Goal: Task Accomplishment & Management: Manage account settings

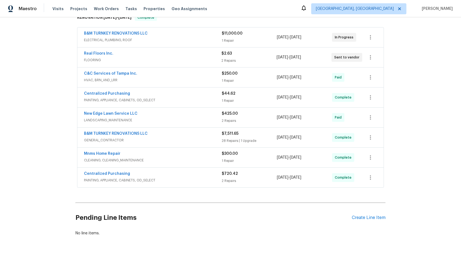
scroll to position [97, 0]
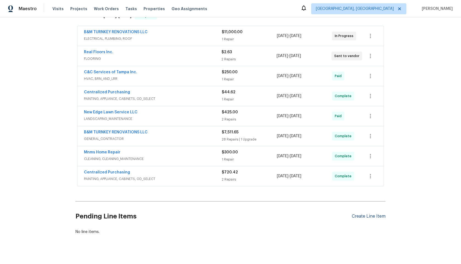
click at [359, 216] on div "Create Line Item" at bounding box center [369, 216] width 34 height 5
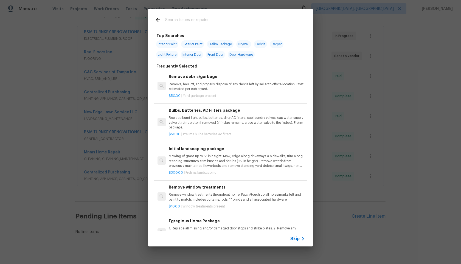
click at [296, 240] on span "Skip" at bounding box center [295, 238] width 9 height 5
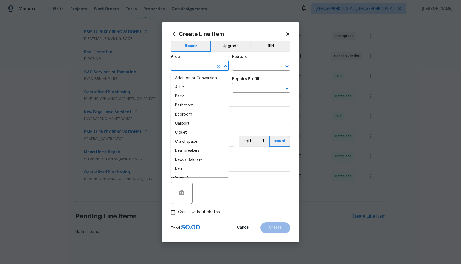
click at [204, 68] on input "text" at bounding box center [192, 66] width 43 height 9
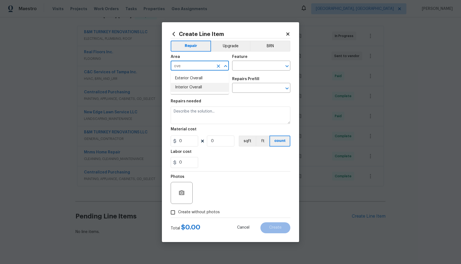
click at [196, 90] on li "Interior Overall" at bounding box center [200, 87] width 58 height 9
type input "Interior Overall"
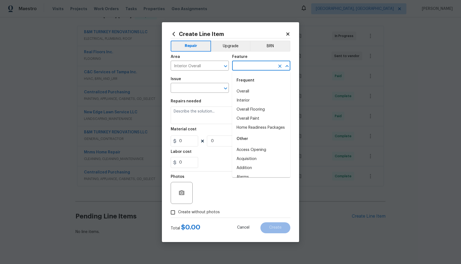
click at [243, 65] on input "text" at bounding box center [253, 66] width 43 height 9
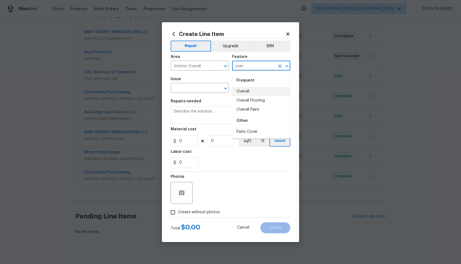
click at [241, 91] on li "Overall" at bounding box center [261, 91] width 58 height 9
type input "Overall"
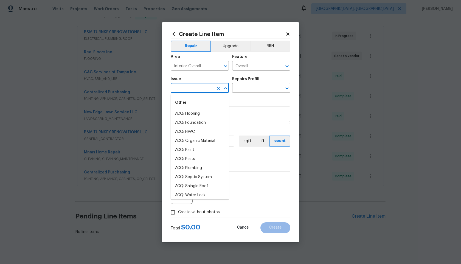
click at [194, 86] on input "text" at bounding box center [192, 88] width 43 height 9
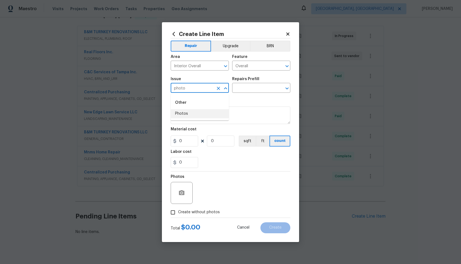
click at [186, 113] on li "Photos" at bounding box center [200, 113] width 58 height 9
type input "Photos"
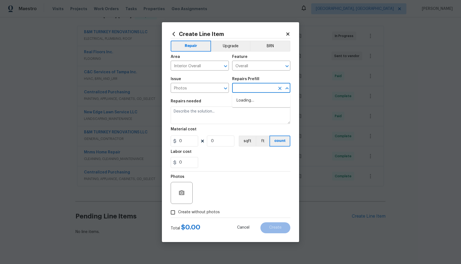
click at [235, 91] on input "text" at bounding box center [253, 88] width 43 height 9
click at [250, 104] on li "3D Tour Capture $120.00" at bounding box center [261, 100] width 58 height 9
type input "3D Tour Capture $120.00"
type textarea "Capture 3D tour of home"
type input "1"
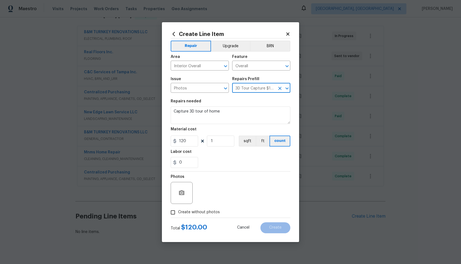
type input "120"
click at [260, 104] on li "3D Tour Capture $120.00" at bounding box center [261, 100] width 58 height 9
click at [174, 211] on input "Create without photos" at bounding box center [173, 212] width 10 height 10
checkbox input "true"
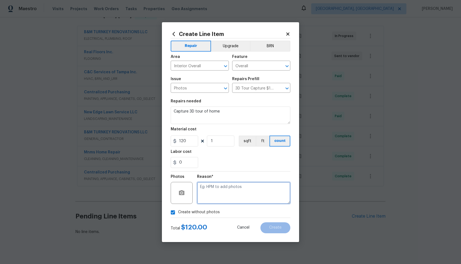
click at [212, 193] on textarea at bounding box center [243, 193] width 93 height 22
type textarea "."
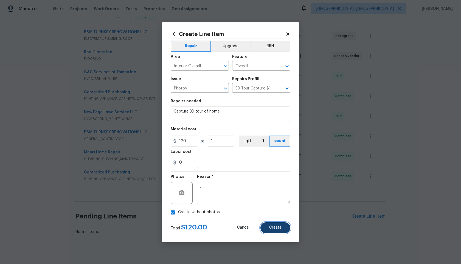
click at [279, 229] on span "Create" at bounding box center [275, 228] width 12 height 4
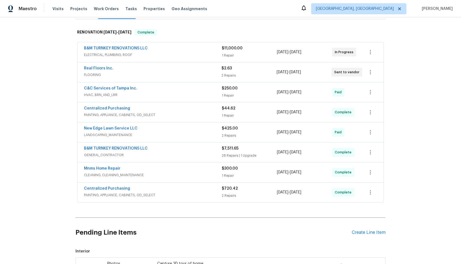
scroll to position [167, 0]
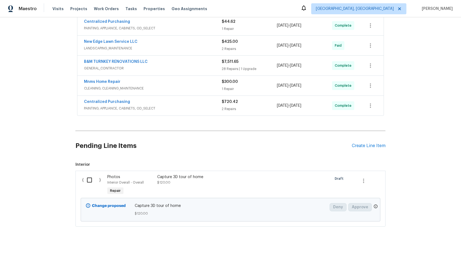
click at [89, 180] on input "checkbox" at bounding box center [92, 180] width 16 height 12
checkbox input "true"
click at [423, 250] on span "Create Work Order" at bounding box center [430, 250] width 37 height 7
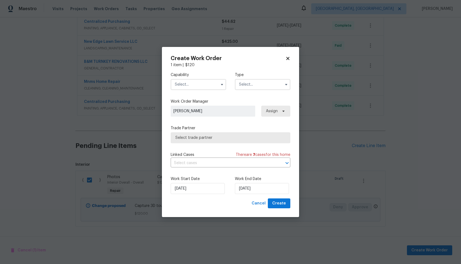
click at [197, 79] on input "text" at bounding box center [198, 84] width 55 height 11
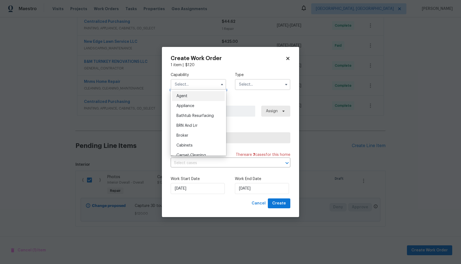
click at [196, 85] on input "text" at bounding box center [198, 84] width 55 height 11
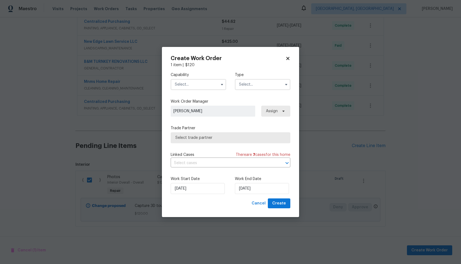
click at [202, 82] on input "text" at bounding box center [198, 84] width 55 height 11
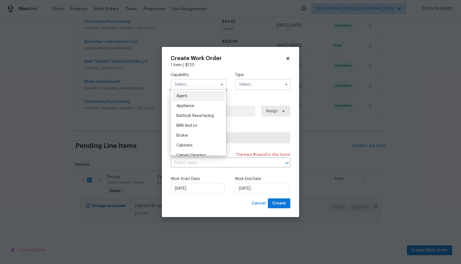
click at [202, 83] on input "text" at bounding box center [198, 84] width 55 height 11
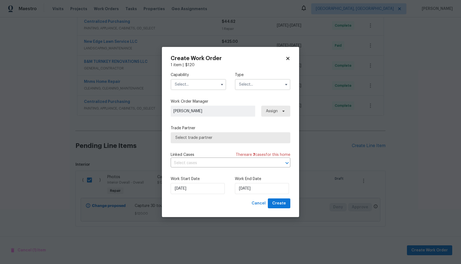
click at [202, 83] on input "text" at bounding box center [198, 84] width 55 height 11
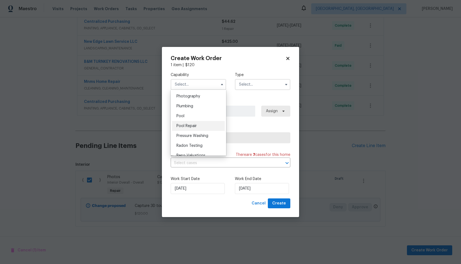
scroll to position [469, 0]
click at [197, 107] on span "Photography" at bounding box center [189, 108] width 24 height 4
type input "Photography"
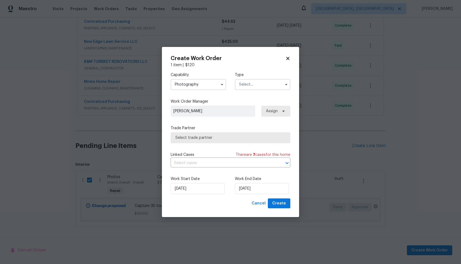
click at [258, 86] on input "text" at bounding box center [262, 84] width 55 height 11
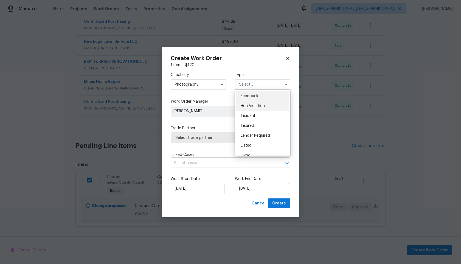
scroll to position [65, 0]
click at [252, 101] on div "Other" at bounding box center [262, 100] width 53 height 10
type input "Other"
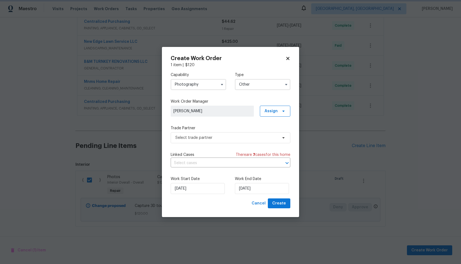
scroll to position [0, 0]
click at [206, 139] on span "Select trade partner" at bounding box center [226, 137] width 102 height 5
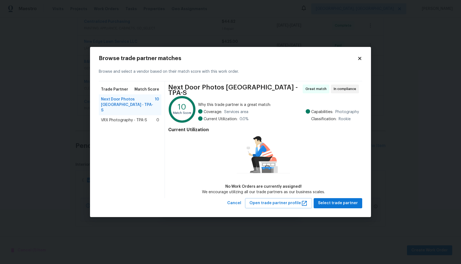
click at [119, 118] on span "VRX Photography - TPA-S" at bounding box center [124, 120] width 46 height 5
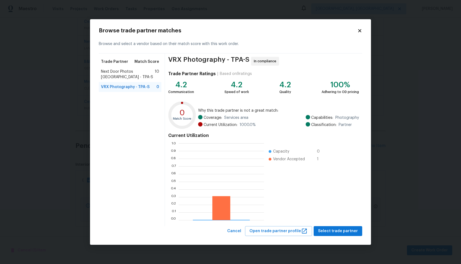
scroll to position [77, 85]
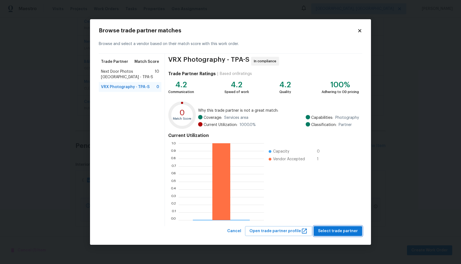
click at [339, 230] on span "Select trade partner" at bounding box center [338, 231] width 40 height 7
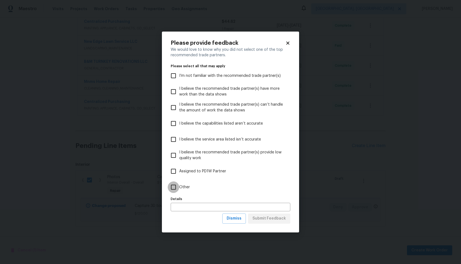
click at [174, 186] on input "Other" at bounding box center [174, 188] width 12 height 12
checkbox input "true"
click at [289, 44] on icon at bounding box center [287, 43] width 3 height 3
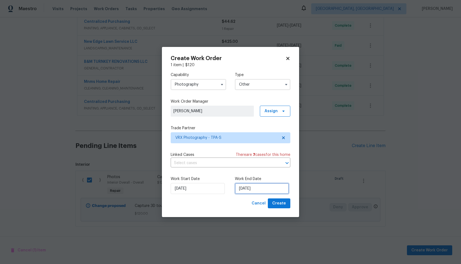
click at [258, 190] on input "24/09/2025" at bounding box center [262, 188] width 54 height 11
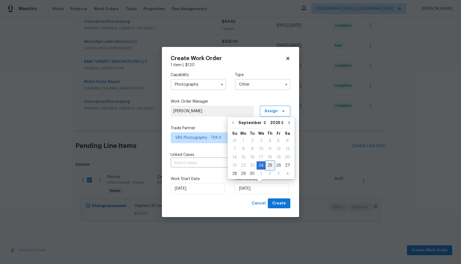
click at [269, 166] on div "25" at bounding box center [270, 166] width 9 height 8
type input "25/09/2025"
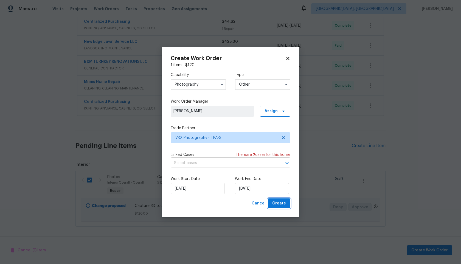
click at [282, 205] on span "Create" at bounding box center [279, 203] width 14 height 7
checkbox input "false"
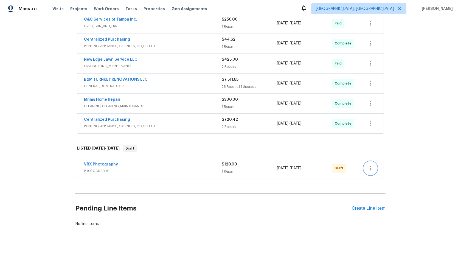
click at [367, 169] on button "button" at bounding box center [370, 168] width 13 height 13
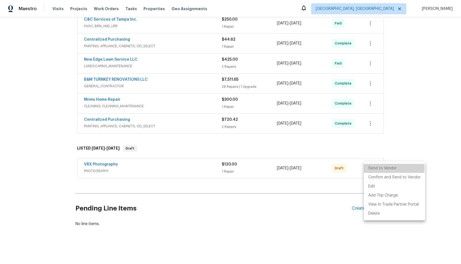
click at [374, 168] on li "Send to Vendor" at bounding box center [394, 168] width 61 height 9
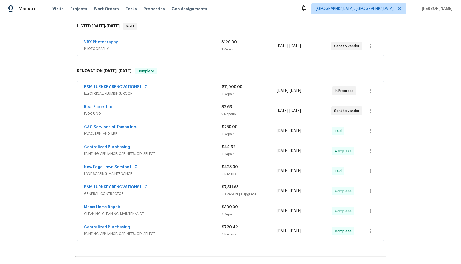
scroll to position [0, 0]
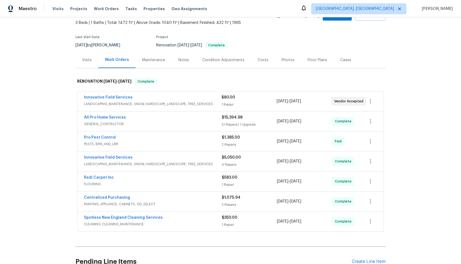
scroll to position [80, 0]
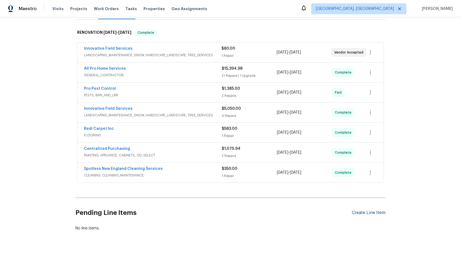
click at [371, 212] on div "Create Line Item" at bounding box center [369, 212] width 34 height 5
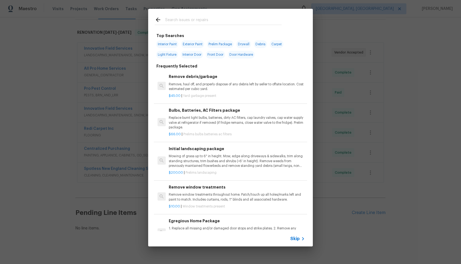
click at [295, 238] on span "Skip" at bounding box center [295, 238] width 9 height 5
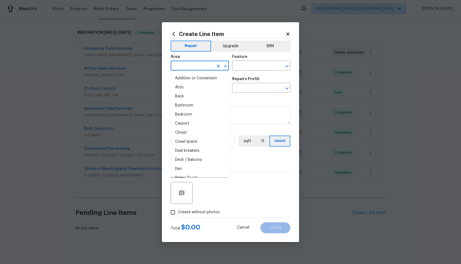
click at [207, 64] on input "text" at bounding box center [192, 66] width 43 height 9
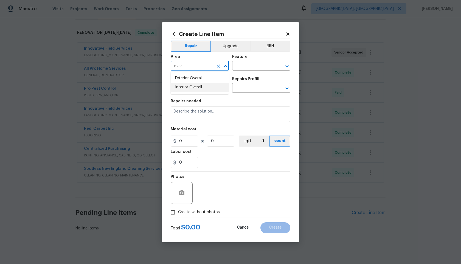
click at [204, 88] on li "Interior Overall" at bounding box center [200, 87] width 58 height 9
type input "Interior Overall"
click at [252, 66] on input "text" at bounding box center [253, 66] width 43 height 9
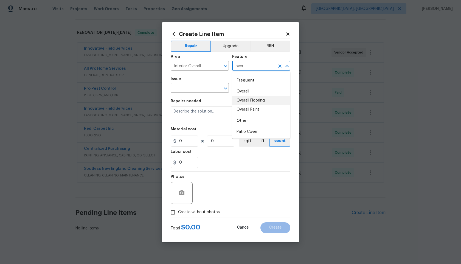
click at [252, 96] on li "Overall Flooring" at bounding box center [261, 100] width 58 height 9
type input "Overall Flooring"
click at [281, 67] on icon "Clear" at bounding box center [279, 66] width 3 height 3
click at [257, 67] on input "text" at bounding box center [253, 66] width 43 height 9
click at [249, 93] on li "Overall" at bounding box center [261, 91] width 58 height 9
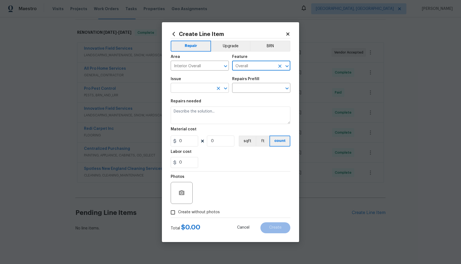
type input "Overall"
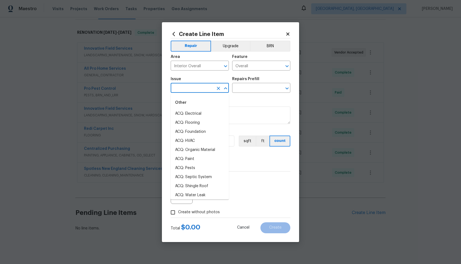
click at [202, 90] on input "text" at bounding box center [192, 88] width 43 height 9
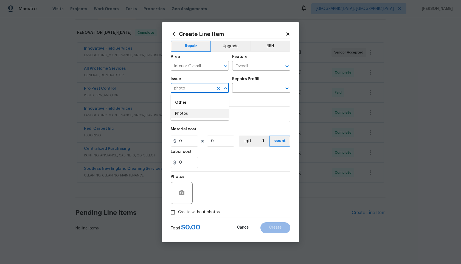
click at [186, 113] on li "Photos" at bounding box center [200, 113] width 58 height 9
type input "Photos"
click at [252, 90] on input "text" at bounding box center [253, 88] width 43 height 9
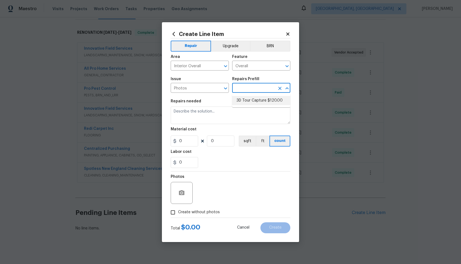
click at [251, 98] on li "3D Tour Capture $120.00" at bounding box center [261, 100] width 58 height 9
type input "3D Tour Capture $120.00"
type textarea "Capture 3D tour of home"
type input "1"
type input "120"
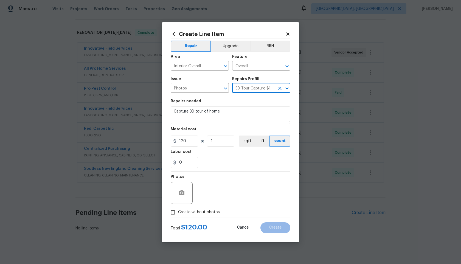
click at [172, 210] on input "Create without photos" at bounding box center [173, 212] width 10 height 10
checkbox input "true"
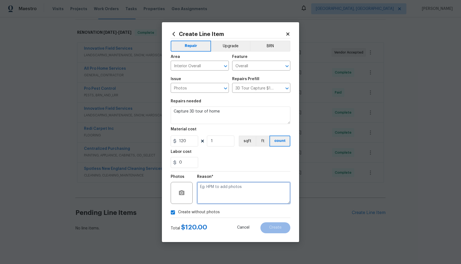
click at [236, 189] on textarea at bounding box center [243, 193] width 93 height 22
type textarea "."
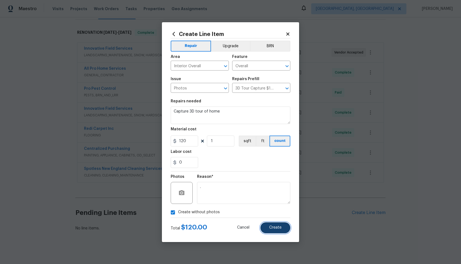
click at [275, 225] on button "Create" at bounding box center [276, 227] width 30 height 11
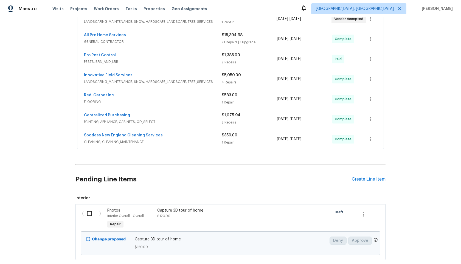
scroll to position [147, 0]
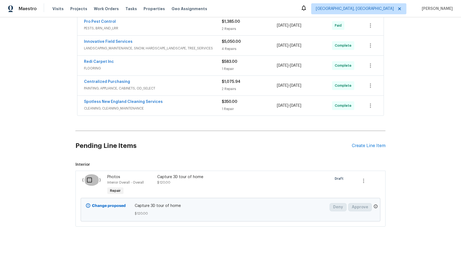
click at [89, 179] on input "checkbox" at bounding box center [92, 180] width 16 height 12
checkbox input "true"
click at [419, 251] on span "Create Work Order" at bounding box center [430, 250] width 37 height 7
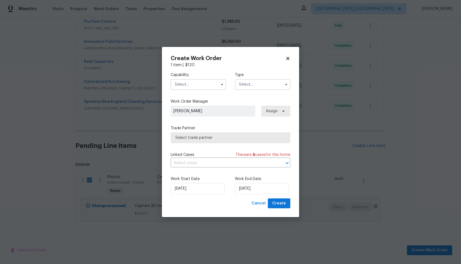
click at [202, 85] on input "text" at bounding box center [198, 84] width 55 height 11
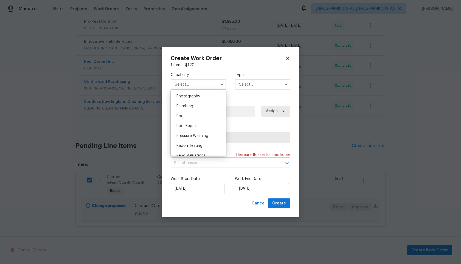
scroll to position [468, 0]
click at [197, 108] on span "Photography" at bounding box center [189, 109] width 24 height 4
type input "Photography"
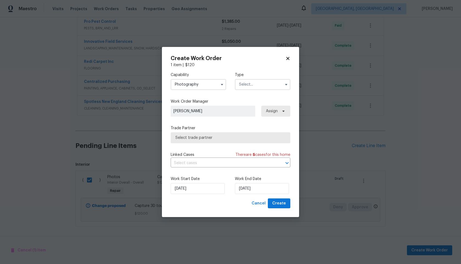
click at [261, 83] on input "text" at bounding box center [262, 84] width 55 height 11
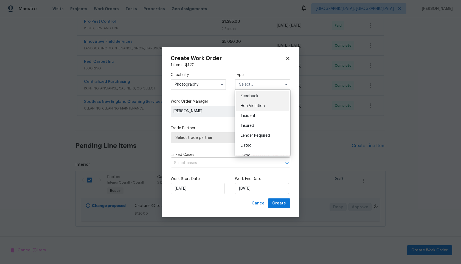
scroll to position [65, 0]
click at [250, 102] on span "Other" at bounding box center [246, 100] width 11 height 4
type input "Other"
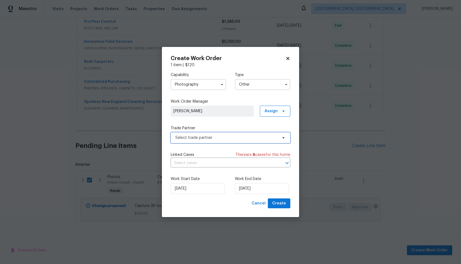
click at [216, 136] on span "Select trade partner" at bounding box center [226, 137] width 102 height 5
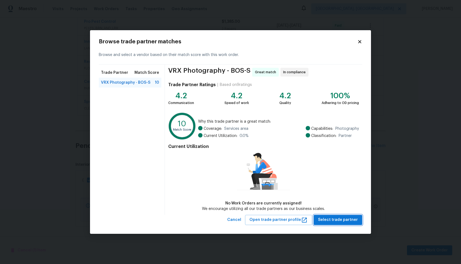
click at [331, 220] on span "Select trade partner" at bounding box center [338, 220] width 40 height 7
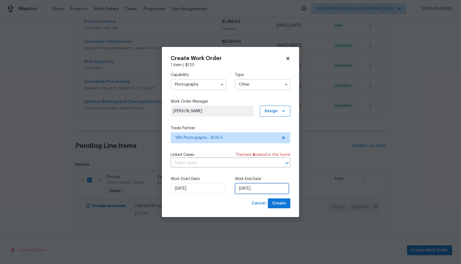
click at [250, 189] on input "24/09/2025" at bounding box center [262, 188] width 54 height 11
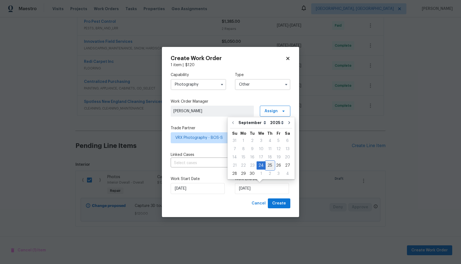
click at [270, 165] on div "25" at bounding box center [270, 166] width 9 height 8
type input "25/09/2025"
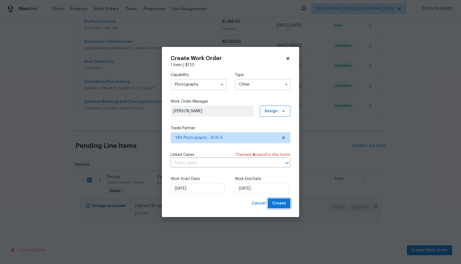
click at [278, 204] on span "Create" at bounding box center [279, 203] width 14 height 7
checkbox input "false"
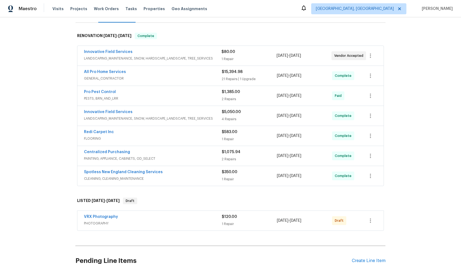
scroll to position [129, 0]
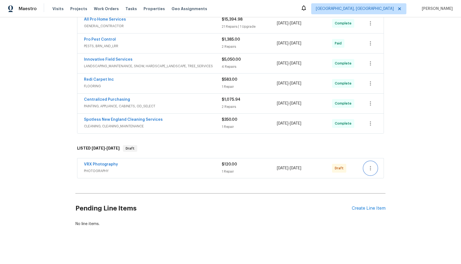
click at [374, 171] on icon "button" at bounding box center [370, 168] width 7 height 7
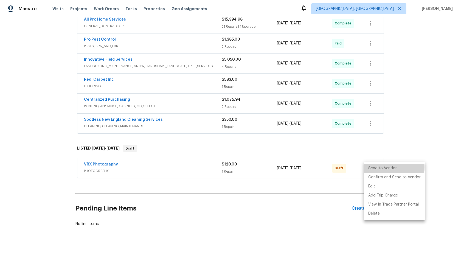
click at [375, 167] on li "Send to Vendor" at bounding box center [394, 168] width 61 height 9
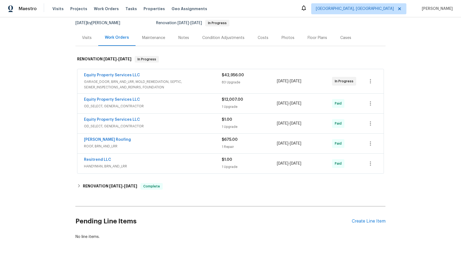
scroll to position [66, 0]
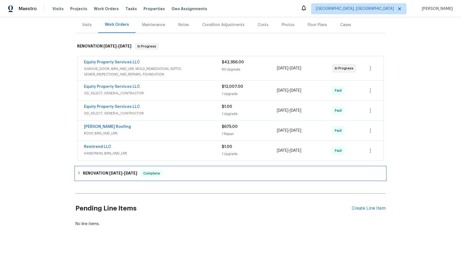
click at [121, 174] on span "[DATE]" at bounding box center [115, 173] width 13 height 4
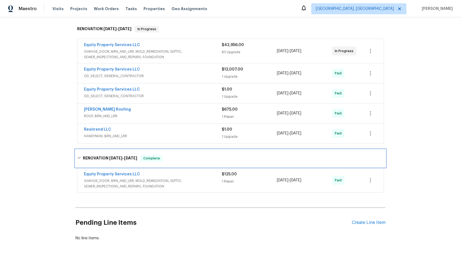
scroll to position [0, 0]
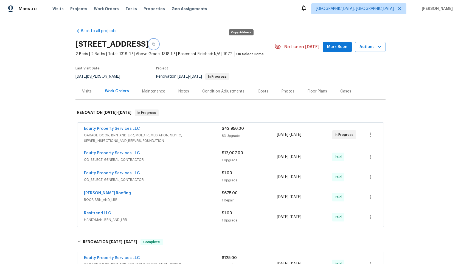
click at [155, 43] on icon "button" at bounding box center [153, 44] width 3 height 3
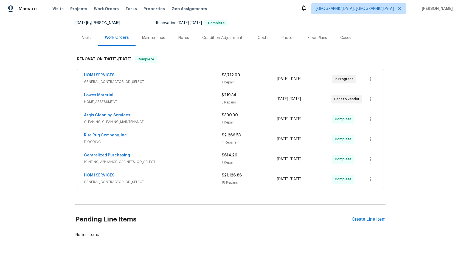
scroll to position [65, 0]
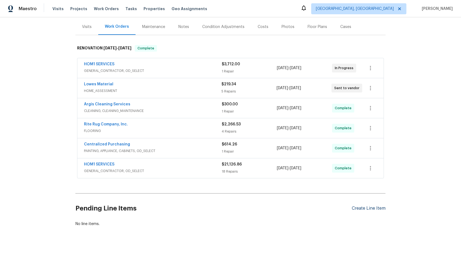
click at [371, 207] on div "Create Line Item" at bounding box center [369, 208] width 34 height 5
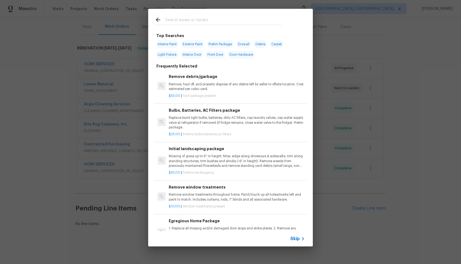
click at [296, 240] on span "Skip" at bounding box center [295, 238] width 9 height 5
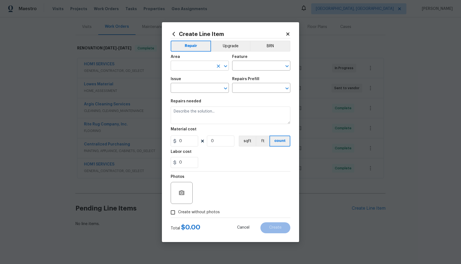
click at [209, 69] on input "text" at bounding box center [192, 66] width 43 height 9
click at [193, 88] on li "Interior Overall" at bounding box center [200, 87] width 58 height 9
type input "Interior Overall"
click at [249, 61] on div "Feature" at bounding box center [261, 58] width 58 height 7
click at [249, 65] on input "text" at bounding box center [253, 66] width 43 height 9
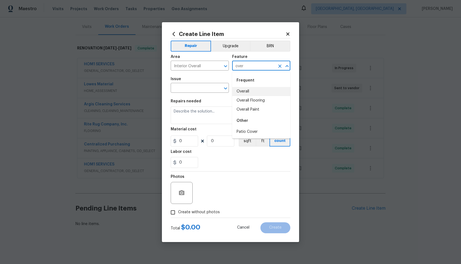
click at [240, 89] on li "Overall" at bounding box center [261, 91] width 58 height 9
type input "Overall"
click at [188, 89] on input "text" at bounding box center [192, 88] width 43 height 9
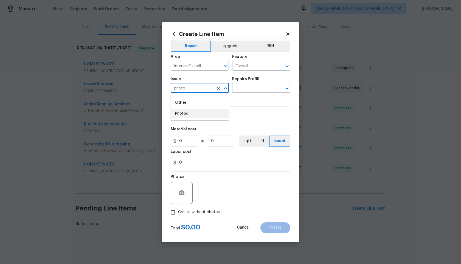
click at [178, 115] on li "Photos" at bounding box center [200, 113] width 58 height 9
type input "Photos"
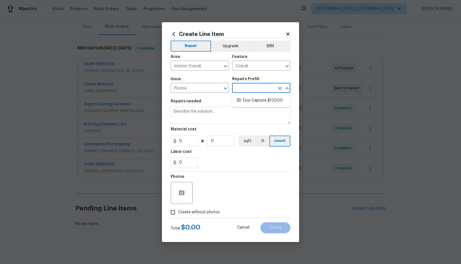
click at [245, 90] on input "text" at bounding box center [253, 88] width 43 height 9
click at [247, 101] on li "3D Tour Capture $120.00" at bounding box center [261, 100] width 58 height 9
type input "3D Tour Capture $120.00"
type textarea "Capture 3D tour of home"
type input "1"
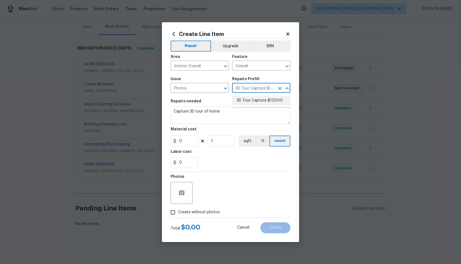
type input "120"
click at [175, 213] on input "Create without photos" at bounding box center [173, 212] width 10 height 10
checkbox input "true"
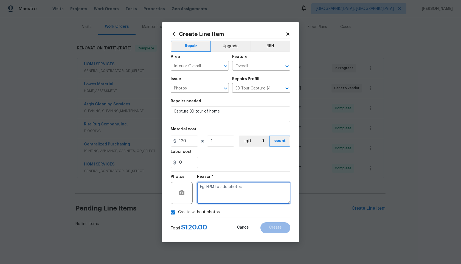
click at [226, 183] on textarea at bounding box center [243, 193] width 93 height 22
type textarea "."
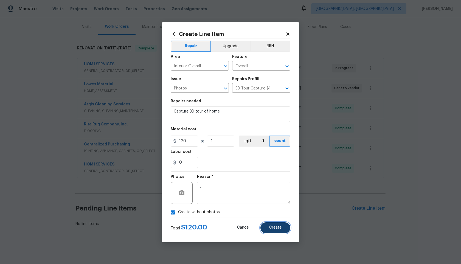
click at [273, 226] on span "Create" at bounding box center [275, 228] width 12 height 4
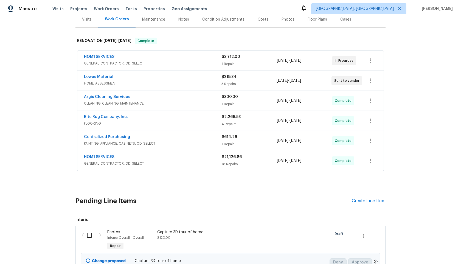
scroll to position [127, 0]
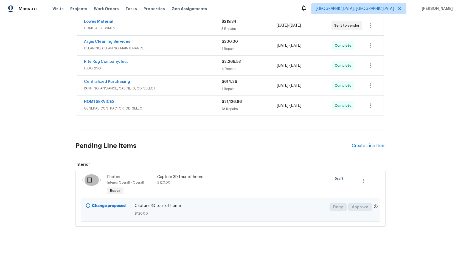
click at [93, 179] on input "checkbox" at bounding box center [92, 180] width 16 height 12
checkbox input "true"
click at [428, 247] on span "Create Work Order" at bounding box center [430, 250] width 37 height 7
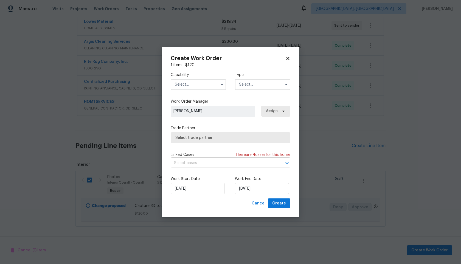
click at [205, 89] on input "text" at bounding box center [198, 84] width 55 height 11
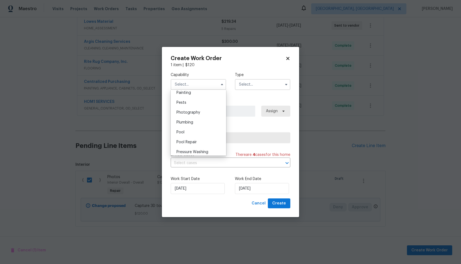
scroll to position [466, 0]
drag, startPoint x: 199, startPoint y: 111, endPoint x: 202, endPoint y: 108, distance: 3.7
click at [199, 111] on span "Photography" at bounding box center [189, 112] width 24 height 4
type input "Photography"
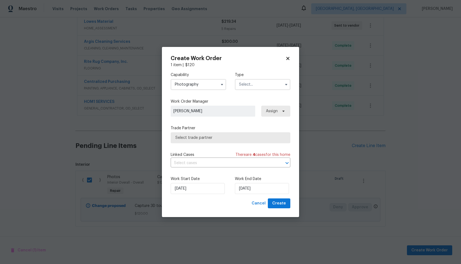
click at [258, 83] on input "text" at bounding box center [262, 84] width 55 height 11
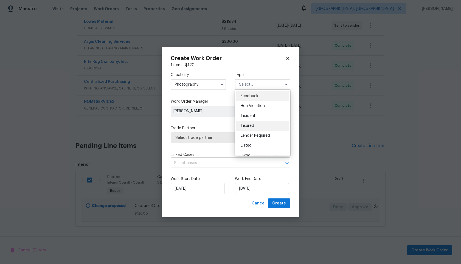
scroll to position [65, 0]
click at [246, 100] on span "Other" at bounding box center [246, 100] width 11 height 4
type input "Other"
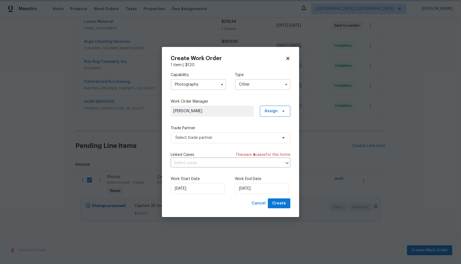
scroll to position [0, 0]
click at [216, 143] on div "Capability Photography Type Other Work Order Manager Rayman Felix Assign Trade …" at bounding box center [231, 133] width 120 height 131
click at [218, 138] on span "Select trade partner" at bounding box center [226, 137] width 102 height 5
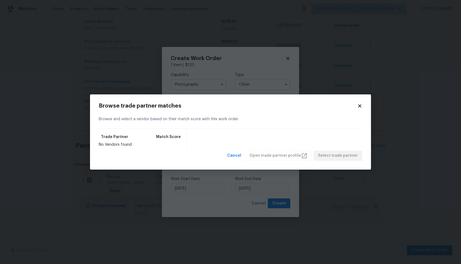
click at [361, 107] on icon at bounding box center [359, 106] width 3 height 3
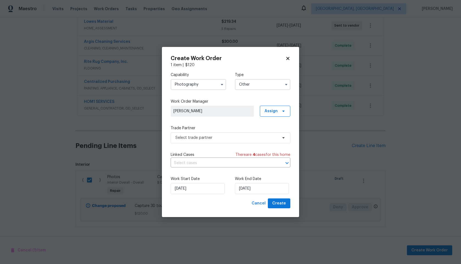
click at [288, 60] on icon at bounding box center [288, 58] width 5 height 5
checkbox input "false"
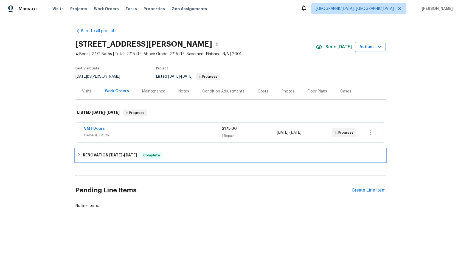
click at [120, 152] on h6 "RENOVATION [DATE] - [DATE]" at bounding box center [110, 155] width 54 height 7
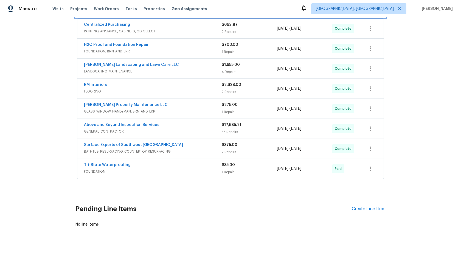
scroll to position [149, 0]
click at [366, 207] on div "Create Line Item" at bounding box center [369, 208] width 34 height 5
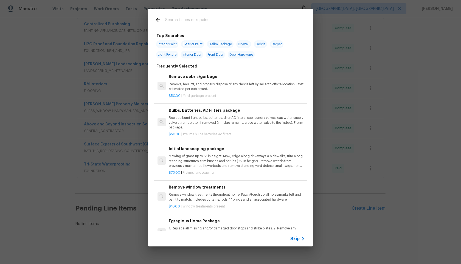
click at [295, 240] on span "Skip" at bounding box center [295, 238] width 9 height 5
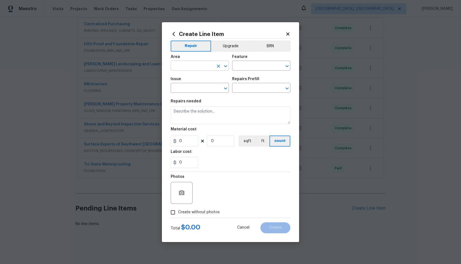
click at [199, 68] on input "text" at bounding box center [192, 66] width 43 height 9
click at [198, 86] on li "Interior Overall" at bounding box center [200, 87] width 58 height 9
type input "Interior Overall"
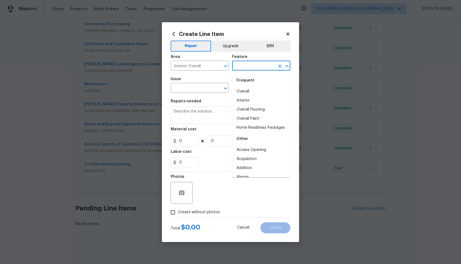
click at [249, 69] on input "text" at bounding box center [253, 66] width 43 height 9
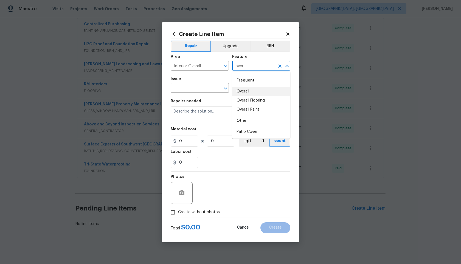
click at [251, 93] on li "Overall" at bounding box center [261, 91] width 58 height 9
type input "Overall"
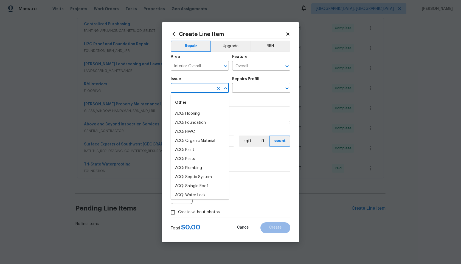
click at [185, 88] on input "text" at bounding box center [192, 88] width 43 height 9
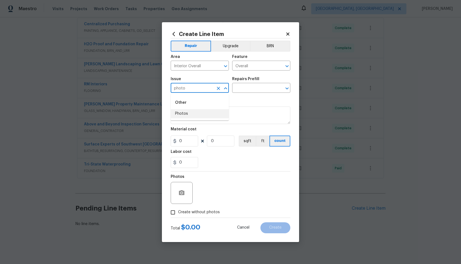
click at [183, 115] on li "Photos" at bounding box center [200, 113] width 58 height 9
type input "Photos"
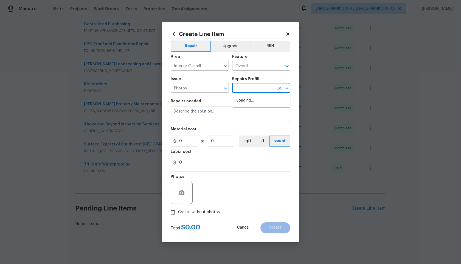
click at [246, 90] on input "text" at bounding box center [253, 88] width 43 height 9
click at [245, 100] on li "3D Tour Capture $120.00" at bounding box center [261, 100] width 58 height 9
type input "3D Tour Capture $120.00"
type textarea "Capture 3D tour of home"
type input "120"
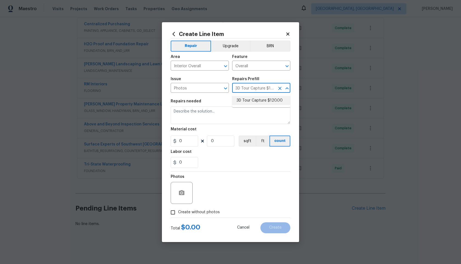
type input "1"
click at [173, 211] on input "Create without photos" at bounding box center [173, 212] width 10 height 10
checkbox input "true"
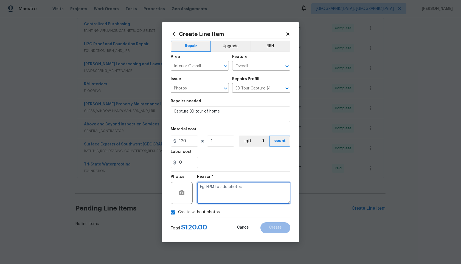
click at [220, 189] on textarea at bounding box center [243, 193] width 93 height 22
type textarea "."
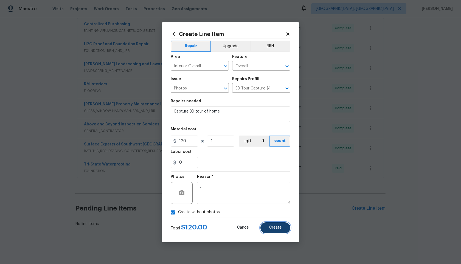
click at [279, 225] on button "Create" at bounding box center [276, 227] width 30 height 11
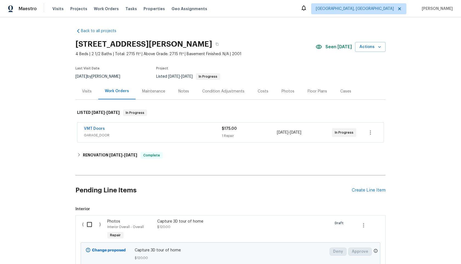
scroll to position [44, 0]
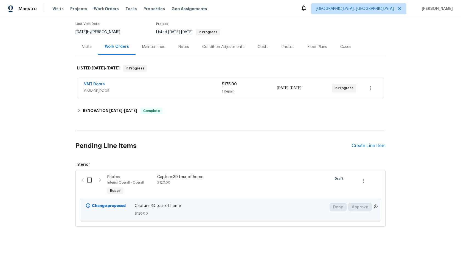
click at [89, 183] on input "checkbox" at bounding box center [92, 180] width 16 height 12
checkbox input "true"
click at [433, 249] on span "Create Work Order" at bounding box center [430, 250] width 37 height 7
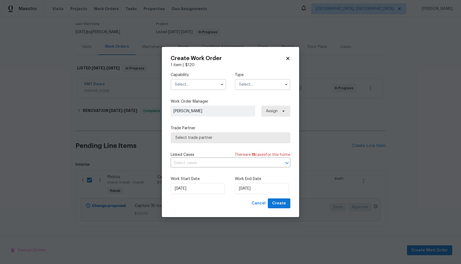
click at [186, 83] on input "text" at bounding box center [198, 84] width 55 height 11
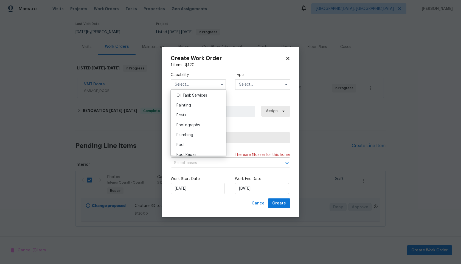
scroll to position [452, 0]
click at [187, 126] on span "Photography" at bounding box center [189, 126] width 24 height 4
type input "Photography"
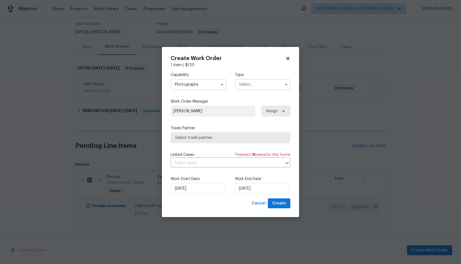
click at [251, 89] on input "text" at bounding box center [262, 84] width 55 height 11
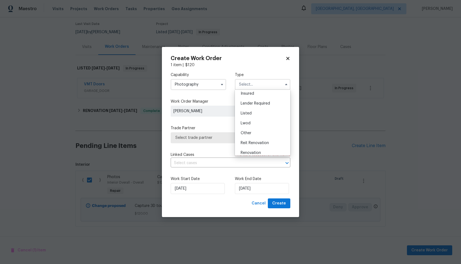
scroll to position [65, 0]
click at [250, 102] on div "Other" at bounding box center [262, 100] width 53 height 10
type input "Other"
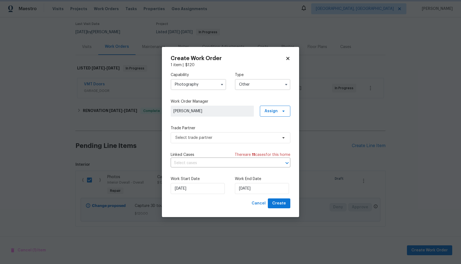
scroll to position [0, 0]
click at [208, 134] on span "Select trade partner" at bounding box center [231, 137] width 120 height 11
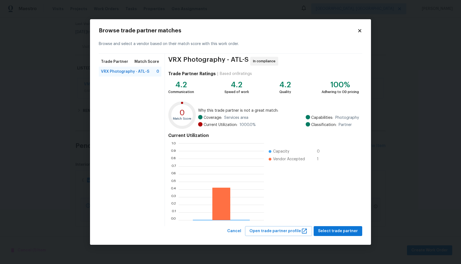
scroll to position [77, 85]
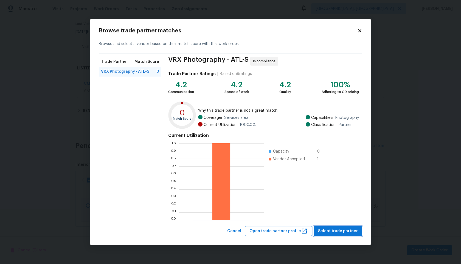
click at [327, 232] on span "Select trade partner" at bounding box center [338, 231] width 40 height 7
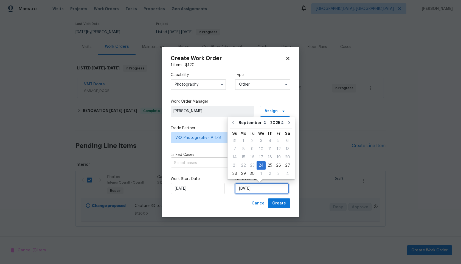
click at [257, 190] on input "24/09/2025" at bounding box center [262, 188] width 54 height 11
click at [269, 166] on div "25" at bounding box center [270, 166] width 9 height 8
type input "25/09/2025"
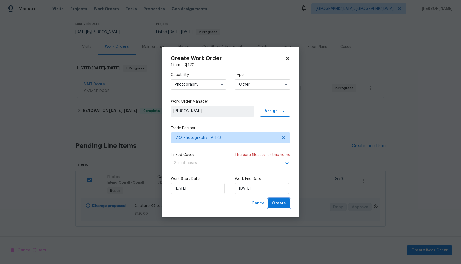
click at [281, 207] on button "Create" at bounding box center [279, 204] width 23 height 10
checkbox input "false"
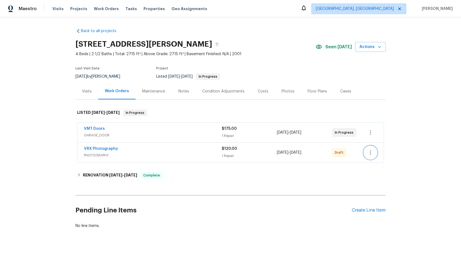
click at [371, 155] on icon "button" at bounding box center [370, 152] width 7 height 7
click at [371, 154] on li "Send to Vendor" at bounding box center [394, 152] width 61 height 9
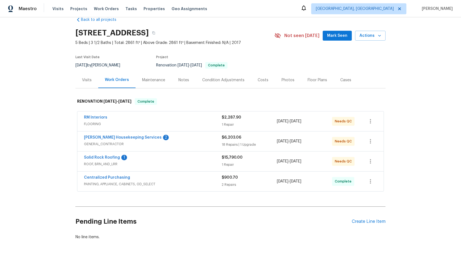
scroll to position [24, 0]
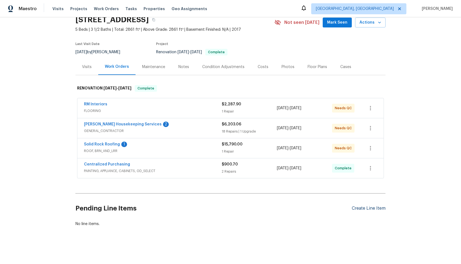
click at [371, 208] on div "Create Line Item" at bounding box center [369, 208] width 34 height 5
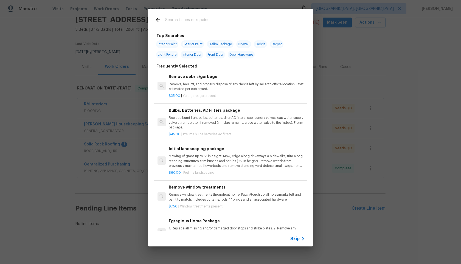
click at [299, 238] on span "Skip" at bounding box center [295, 238] width 9 height 5
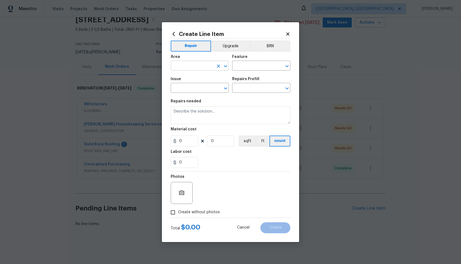
click at [205, 66] on input "text" at bounding box center [192, 66] width 43 height 9
click at [187, 88] on li "Interior Overall" at bounding box center [200, 87] width 58 height 9
type input "Interior Overall"
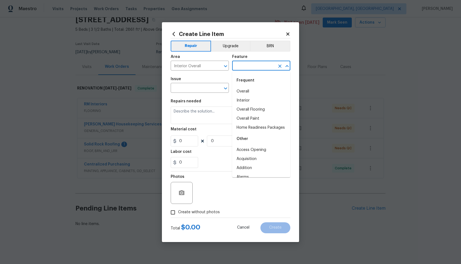
click at [252, 67] on input "text" at bounding box center [253, 66] width 43 height 9
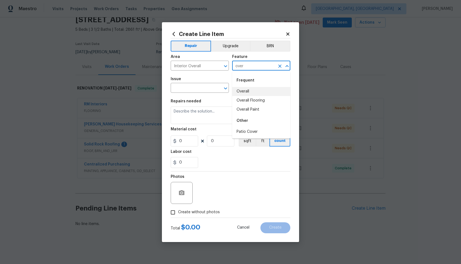
click at [249, 91] on li "Overall" at bounding box center [261, 91] width 58 height 9
type input "Overall"
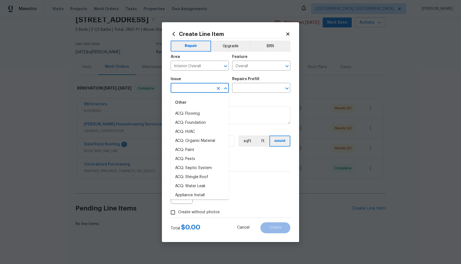
click at [183, 87] on input "text" at bounding box center [192, 88] width 43 height 9
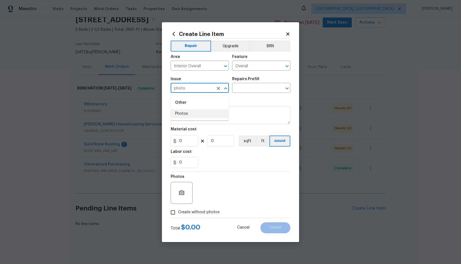
click at [185, 113] on li "Photos" at bounding box center [200, 113] width 58 height 9
type input "Photos"
click at [246, 89] on input "text" at bounding box center [253, 88] width 43 height 9
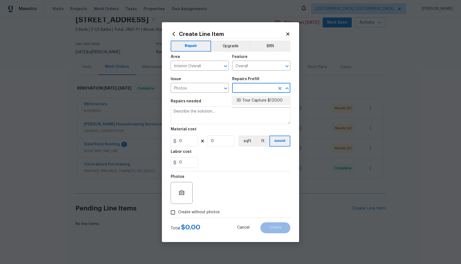
click at [246, 102] on li "3D Tour Capture $120.00" at bounding box center [261, 100] width 58 height 9
type input "3D Tour Capture $120.00"
type textarea "Capture 3D tour of home"
type input "1"
type input "120"
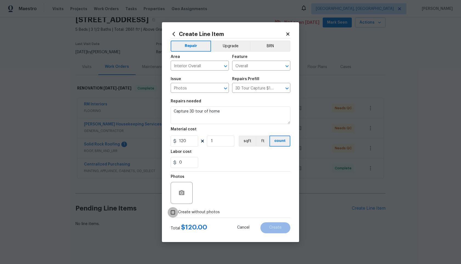
click at [174, 213] on input "Create without photos" at bounding box center [173, 212] width 10 height 10
checkbox input "true"
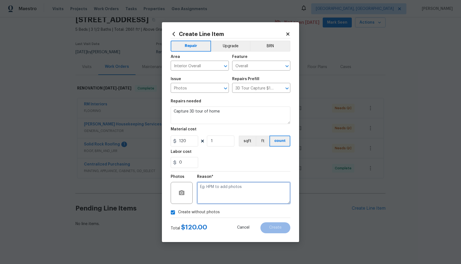
click at [225, 194] on textarea at bounding box center [243, 193] width 93 height 22
type textarea "."
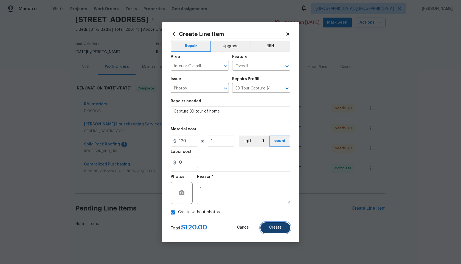
click at [280, 226] on span "Create" at bounding box center [275, 228] width 12 height 4
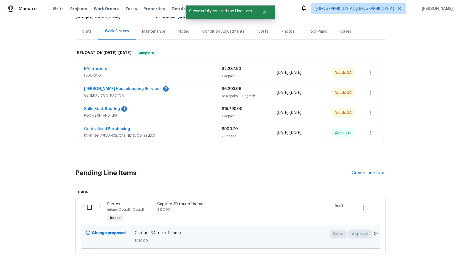
scroll to position [87, 0]
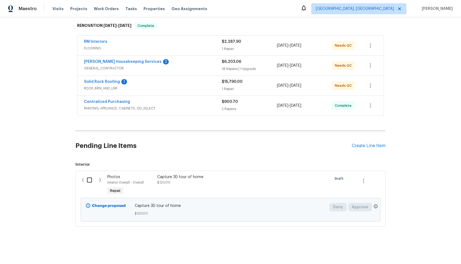
click at [88, 180] on input "checkbox" at bounding box center [92, 180] width 16 height 12
checkbox input "true"
click at [430, 248] on span "Create Work Order" at bounding box center [430, 250] width 37 height 7
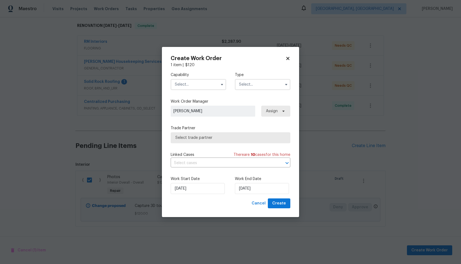
click at [193, 87] on input "text" at bounding box center [198, 84] width 55 height 11
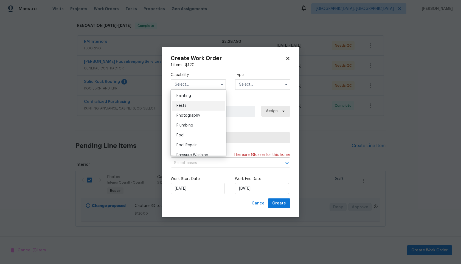
scroll to position [461, 0]
click at [193, 118] on span "Photography" at bounding box center [189, 117] width 24 height 4
type input "Photography"
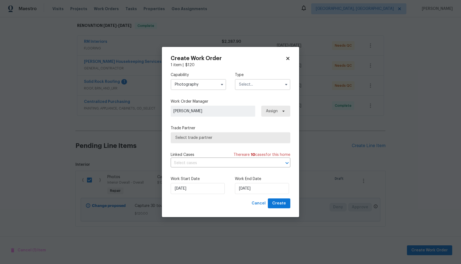
click at [257, 77] on label "Type" at bounding box center [262, 74] width 55 height 5
click at [257, 83] on input "text" at bounding box center [262, 84] width 55 height 11
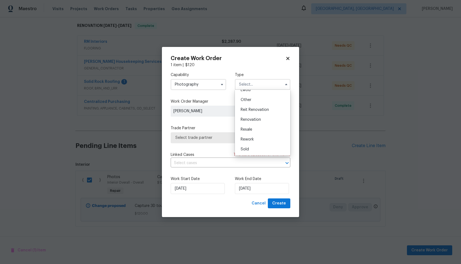
scroll to position [45, 0]
click at [252, 119] on div "Other" at bounding box center [262, 120] width 53 height 10
type input "Other"
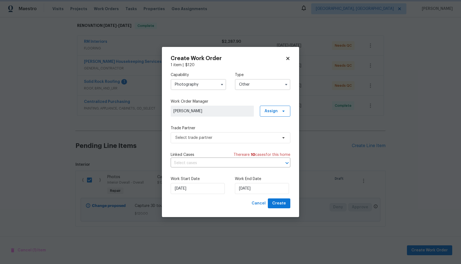
scroll to position [0, 0]
click at [214, 135] on span "Select trade partner" at bounding box center [226, 137] width 102 height 5
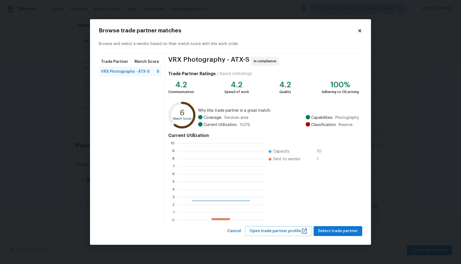
click at [343, 191] on div "Current Utilization 0 1 2 3 4 5 6 7 8 9 10 Capacity 10 Sent to vendor 1" at bounding box center [263, 177] width 191 height 92
click at [330, 228] on button "Select trade partner" at bounding box center [338, 231] width 49 height 10
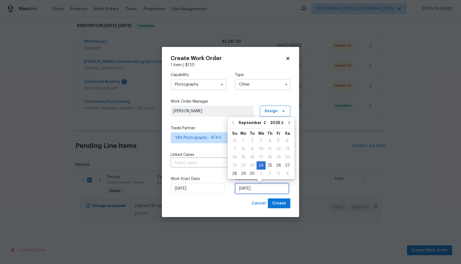
click at [252, 188] on input "24/09/2025" at bounding box center [262, 188] width 54 height 11
click at [267, 163] on div "25" at bounding box center [270, 166] width 9 height 8
type input "25/09/2025"
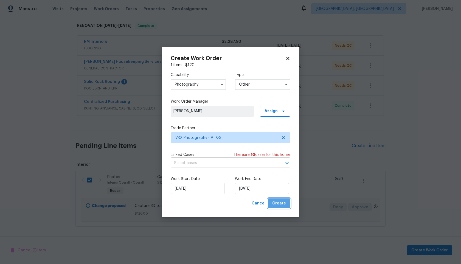
click at [281, 203] on span "Create" at bounding box center [279, 203] width 14 height 7
checkbox input "false"
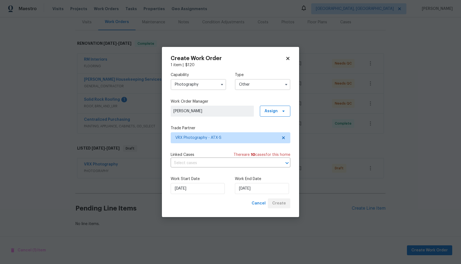
scroll to position [69, 0]
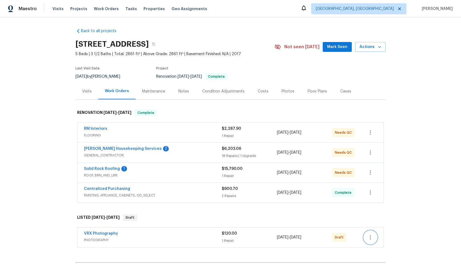
click at [373, 237] on icon "button" at bounding box center [370, 237] width 7 height 7
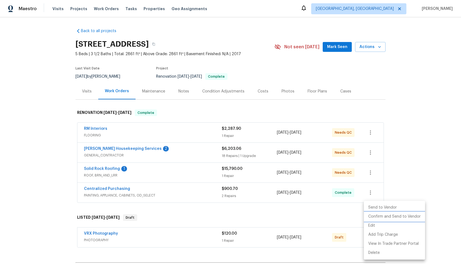
click at [383, 217] on li "Confirm and Send to Vendor" at bounding box center [394, 216] width 61 height 9
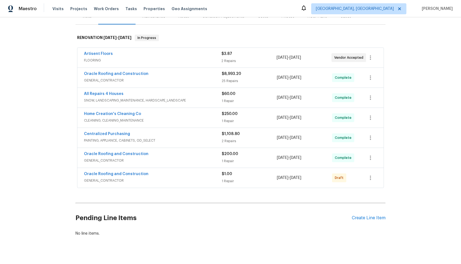
scroll to position [85, 0]
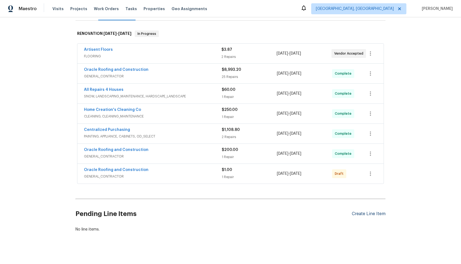
click at [363, 211] on div "Create Line Item" at bounding box center [369, 213] width 34 height 5
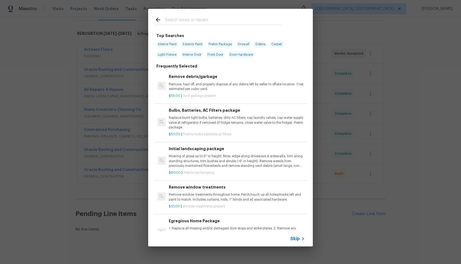
click at [299, 238] on span "Skip" at bounding box center [295, 238] width 9 height 5
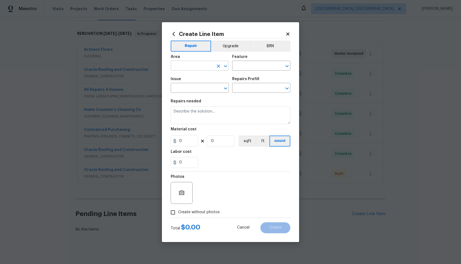
click at [213, 66] on input "text" at bounding box center [192, 66] width 43 height 9
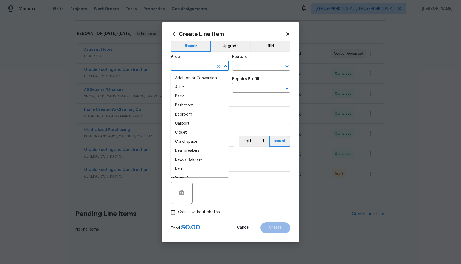
type input "i"
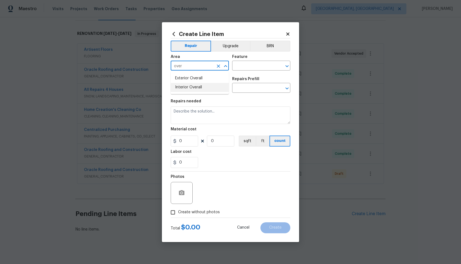
click at [205, 86] on li "Interior Overall" at bounding box center [200, 87] width 58 height 9
type input "Interior Overall"
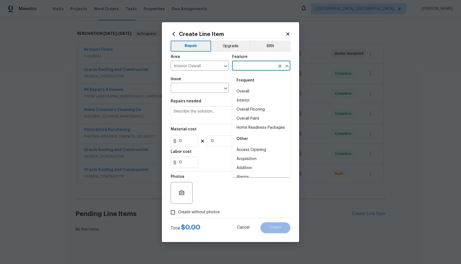
click at [249, 65] on input "text" at bounding box center [253, 66] width 43 height 9
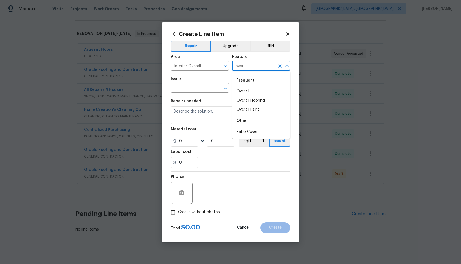
click at [250, 88] on li "Overall" at bounding box center [261, 91] width 58 height 9
type input "Overall"
click at [203, 87] on input "text" at bounding box center [192, 88] width 43 height 9
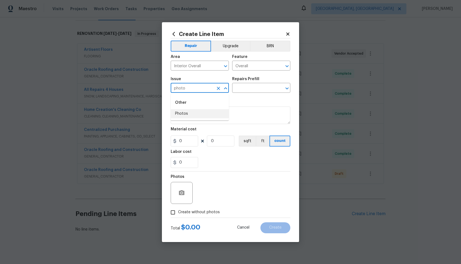
click at [190, 113] on li "Photos" at bounding box center [200, 113] width 58 height 9
type input "Photos"
click at [250, 94] on div "Issue Photos ​ Repairs Prefill ​" at bounding box center [231, 85] width 120 height 22
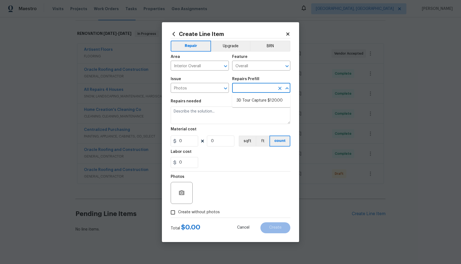
click at [252, 89] on input "text" at bounding box center [253, 88] width 43 height 9
click at [251, 105] on li "3D Tour Capture $120.00" at bounding box center [261, 100] width 58 height 9
type input "3D Tour Capture $120.00"
type textarea "Capture 3D tour of home"
type input "1"
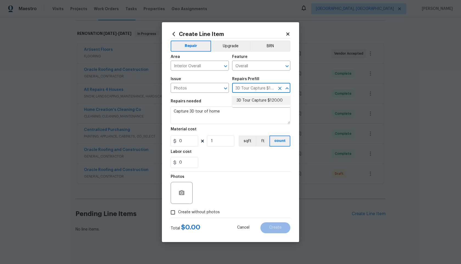
type input "120"
click at [170, 210] on input "Create without photos" at bounding box center [173, 212] width 10 height 10
checkbox input "true"
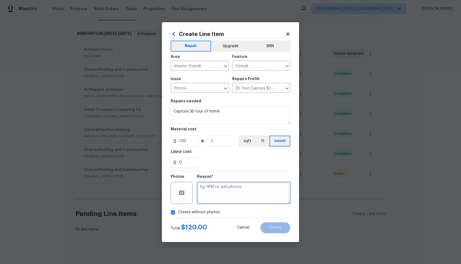
click at [222, 193] on textarea at bounding box center [243, 193] width 93 height 22
type textarea "."
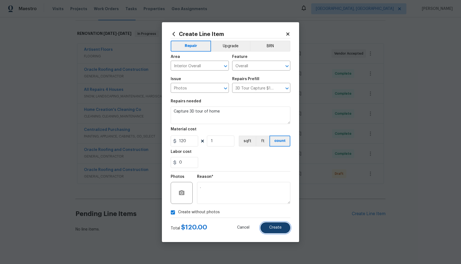
click at [282, 226] on button "Create" at bounding box center [276, 227] width 30 height 11
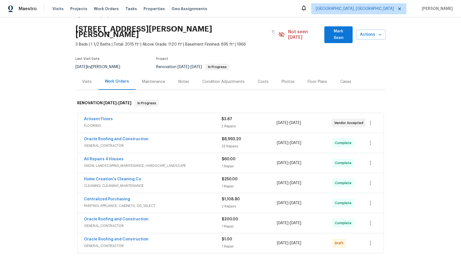
scroll to position [147, 0]
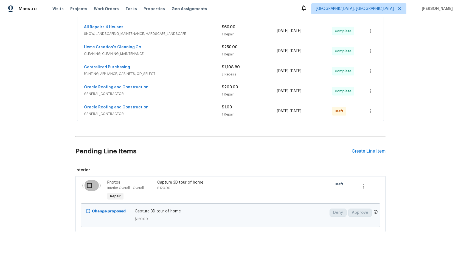
click at [91, 180] on input "checkbox" at bounding box center [92, 186] width 16 height 12
checkbox input "true"
click at [427, 251] on span "Create Work Order" at bounding box center [430, 250] width 37 height 7
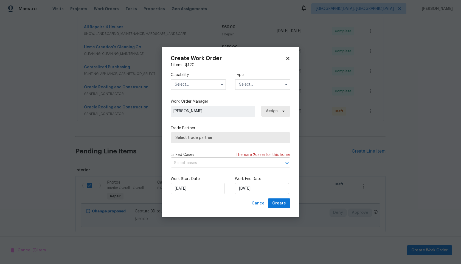
click at [204, 74] on label "Capability" at bounding box center [198, 74] width 55 height 5
click at [202, 84] on input "text" at bounding box center [198, 84] width 55 height 11
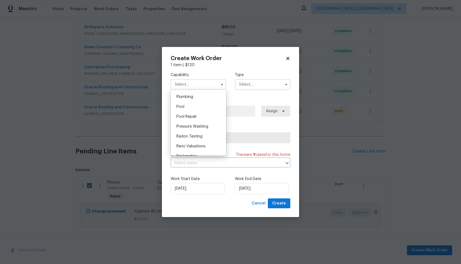
scroll to position [474, 0]
click at [195, 103] on span "Photography" at bounding box center [189, 103] width 24 height 4
type input "Photography"
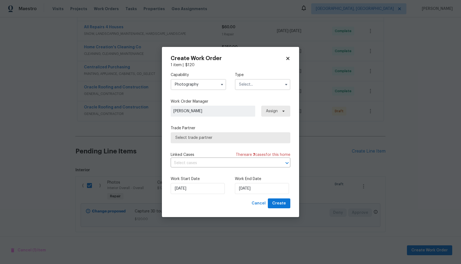
click at [247, 87] on input "text" at bounding box center [262, 84] width 55 height 11
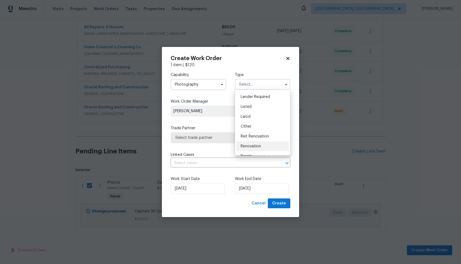
scroll to position [38, 0]
click at [250, 126] on span "Other" at bounding box center [246, 127] width 11 height 4
type input "Other"
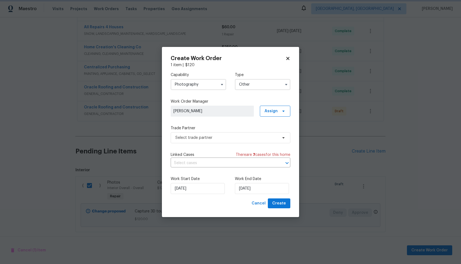
scroll to position [0, 0]
click at [223, 136] on span "Select trade partner" at bounding box center [226, 137] width 102 height 5
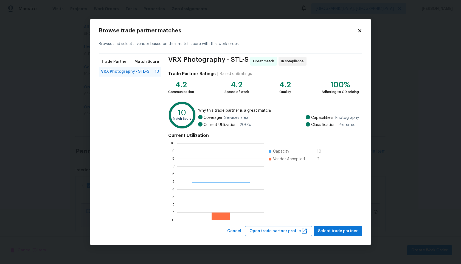
scroll to position [77, 87]
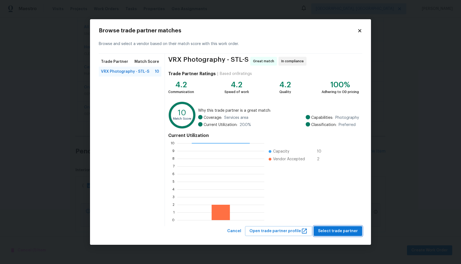
click at [336, 228] on span "Select trade partner" at bounding box center [338, 231] width 40 height 7
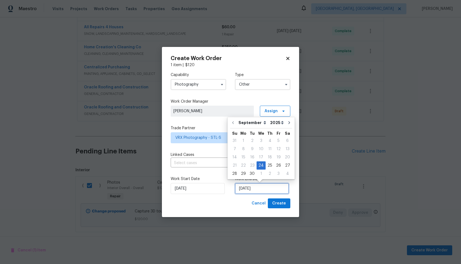
click at [258, 189] on input "24/09/2025" at bounding box center [262, 188] width 54 height 11
click at [269, 164] on div "25" at bounding box center [270, 166] width 9 height 8
type input "[DATE]"
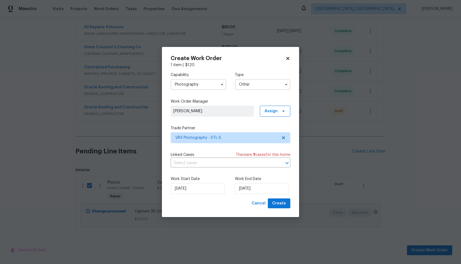
click at [282, 210] on div "Create Work Order 1 item | $ 120 Capability Photography Type Other Work Order M…" at bounding box center [230, 132] width 137 height 171
click at [282, 206] on span "Create" at bounding box center [279, 203] width 14 height 7
checkbox input "false"
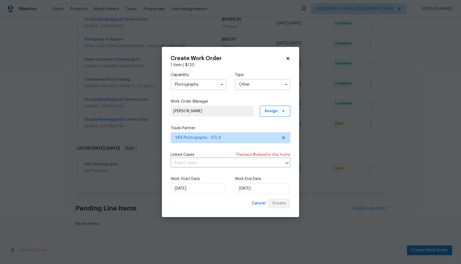
scroll to position [129, 0]
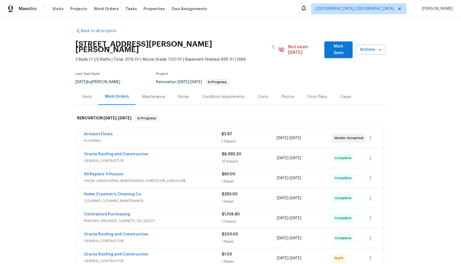
scroll to position [129, 0]
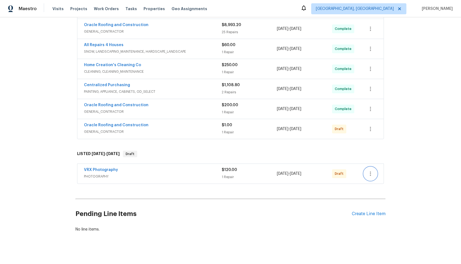
click at [369, 174] on button "button" at bounding box center [370, 173] width 13 height 13
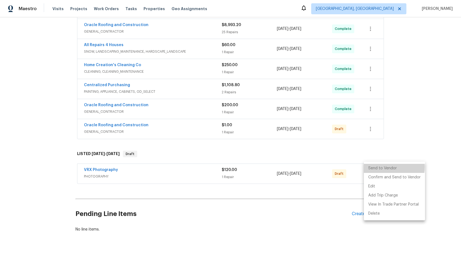
click at [383, 167] on li "Send to Vendor" at bounding box center [394, 168] width 61 height 9
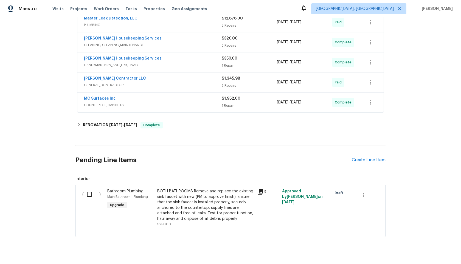
scroll to position [321, 0]
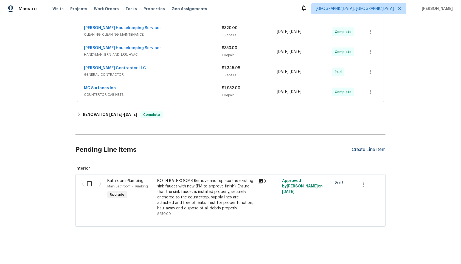
click at [371, 149] on div "Create Line Item" at bounding box center [369, 149] width 34 height 5
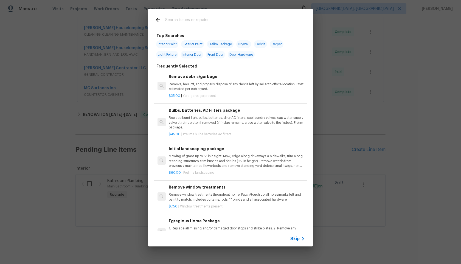
click at [296, 240] on span "Skip" at bounding box center [295, 238] width 9 height 5
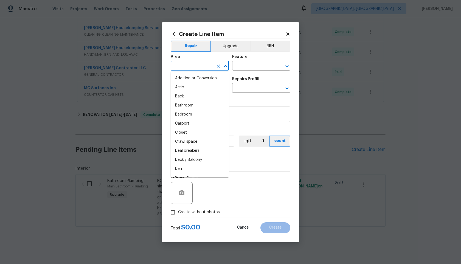
click at [212, 64] on input "text" at bounding box center [192, 66] width 43 height 9
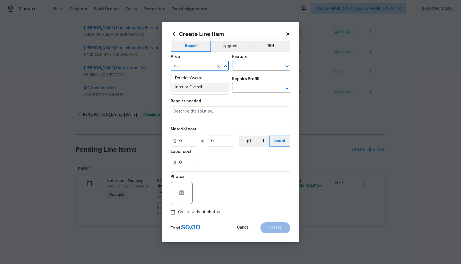
click at [202, 87] on li "Interior Overall" at bounding box center [200, 87] width 58 height 9
type input "Interior Overall"
click at [259, 64] on input "text" at bounding box center [253, 66] width 43 height 9
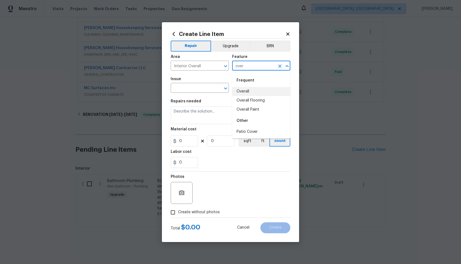
click at [249, 90] on li "Overall" at bounding box center [261, 91] width 58 height 9
type input "Overall"
click at [193, 90] on input "text" at bounding box center [192, 88] width 43 height 9
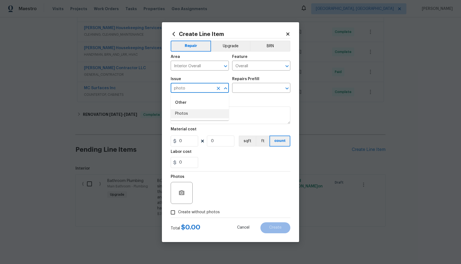
click at [189, 116] on li "Photos" at bounding box center [200, 113] width 58 height 9
type input "Photos"
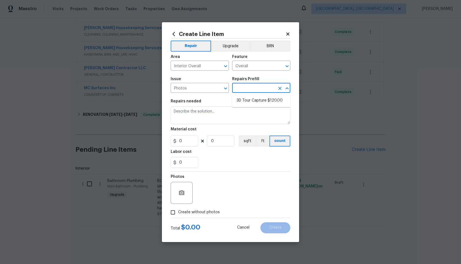
click at [243, 88] on input "text" at bounding box center [253, 88] width 43 height 9
click at [243, 100] on li "3D Tour Capture $120.00" at bounding box center [261, 100] width 58 height 9
type input "3D Tour Capture $120.00"
type textarea "Capture 3D tour of home"
type input "1"
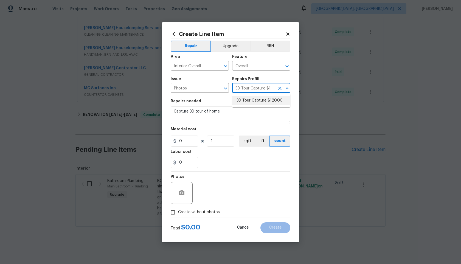
type input "120"
drag, startPoint x: 173, startPoint y: 212, endPoint x: 188, endPoint y: 208, distance: 16.1
click at [173, 212] on input "Create without photos" at bounding box center [173, 212] width 10 height 10
checkbox input "true"
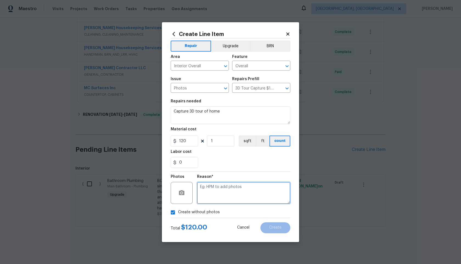
click at [215, 194] on textarea at bounding box center [243, 193] width 93 height 22
type textarea ","
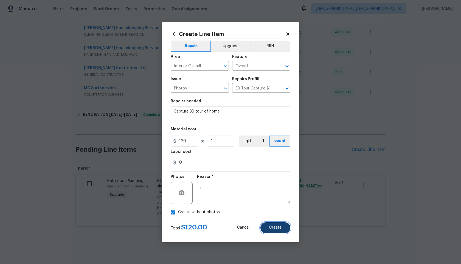
click at [287, 230] on button "Create" at bounding box center [276, 227] width 30 height 11
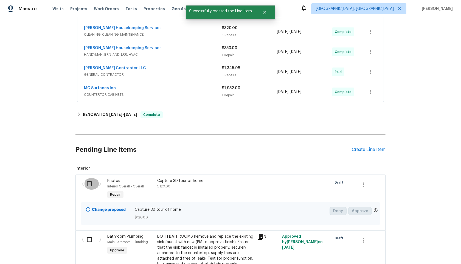
click at [92, 185] on input "checkbox" at bounding box center [92, 184] width 16 height 12
checkbox input "true"
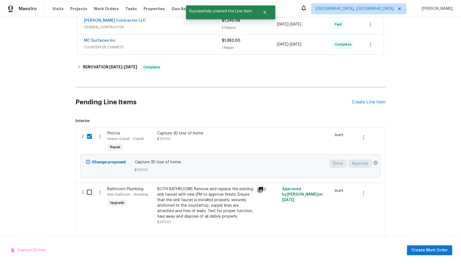
scroll to position [377, 0]
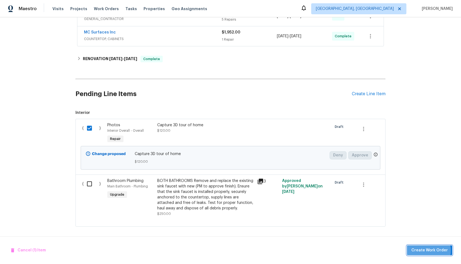
click at [428, 251] on span "Create Work Order" at bounding box center [430, 250] width 37 height 7
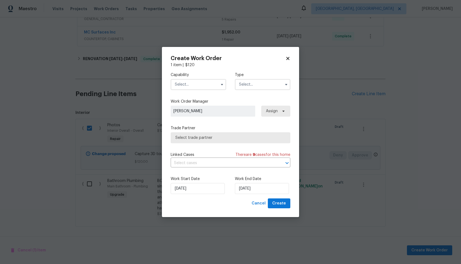
click at [198, 81] on input "text" at bounding box center [198, 84] width 55 height 11
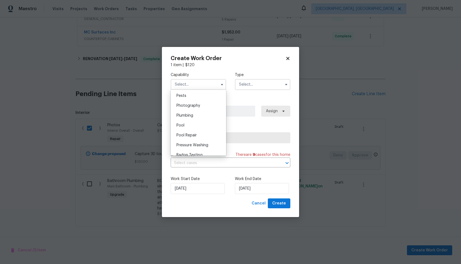
scroll to position [465, 0]
click at [194, 112] on span "Photography" at bounding box center [189, 113] width 24 height 4
type input "Photography"
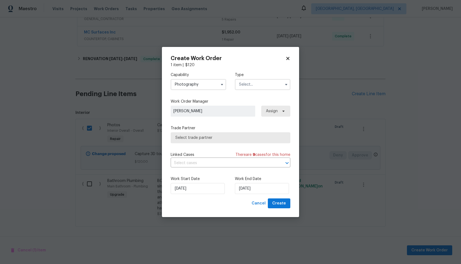
click at [255, 83] on input "text" at bounding box center [262, 84] width 55 height 11
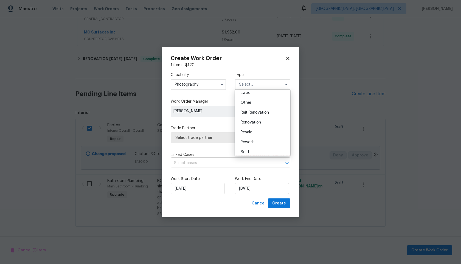
scroll to position [51, 0]
click at [254, 114] on div "Other" at bounding box center [262, 114] width 53 height 10
type input "Other"
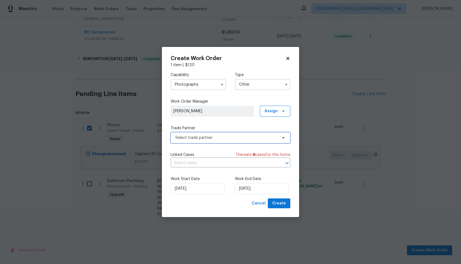
click at [208, 142] on span "Select trade partner" at bounding box center [231, 137] width 120 height 11
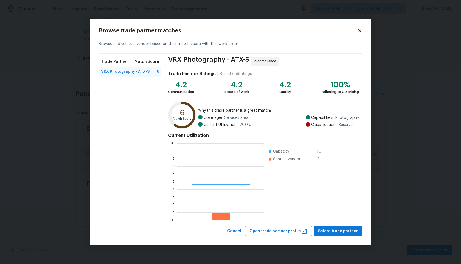
scroll to position [77, 87]
click at [332, 229] on span "Select trade partner" at bounding box center [338, 231] width 40 height 7
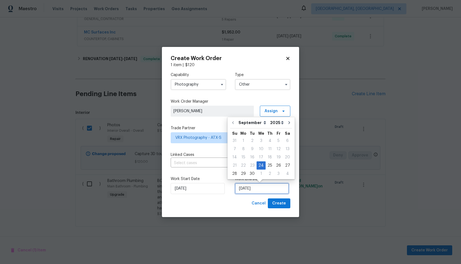
click at [250, 188] on input "24/09/2025" at bounding box center [262, 188] width 54 height 11
click at [268, 164] on div "25" at bounding box center [270, 166] width 9 height 8
type input "25/09/2025"
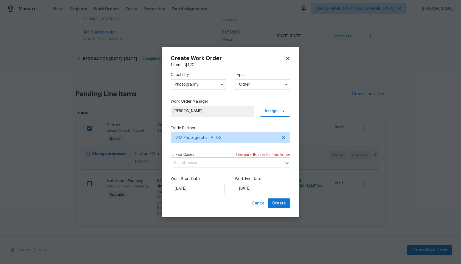
click at [282, 212] on div "Create Work Order 1 item | $ 120 Capability Photography Type Other Work Order M…" at bounding box center [230, 132] width 137 height 171
click at [282, 207] on button "Create" at bounding box center [279, 204] width 23 height 10
checkbox input "false"
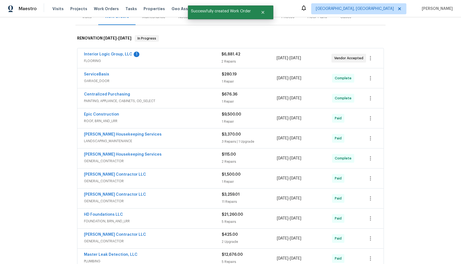
scroll to position [0, 0]
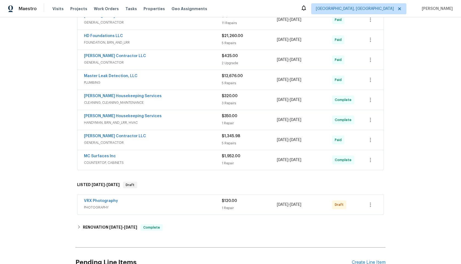
scroll to position [265, 0]
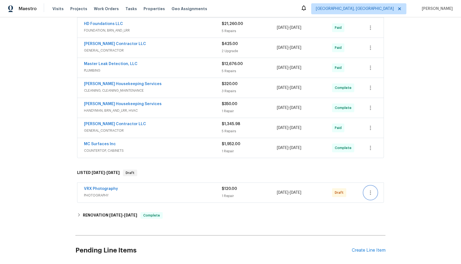
click at [372, 193] on icon "button" at bounding box center [370, 192] width 7 height 7
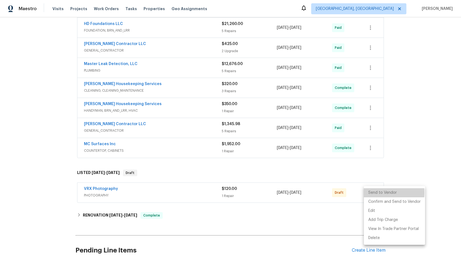
click at [372, 193] on li "Send to Vendor" at bounding box center [394, 192] width 61 height 9
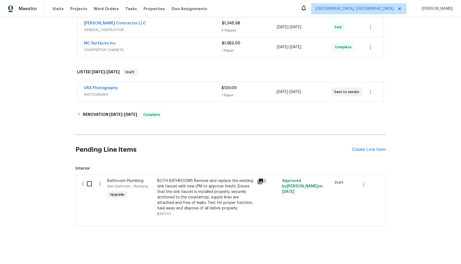
scroll to position [292, 0]
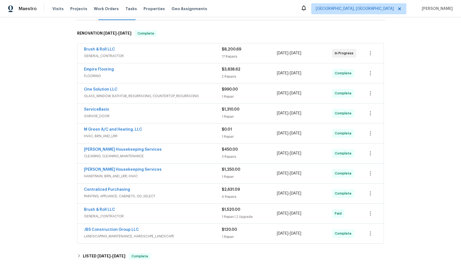
scroll to position [99, 0]
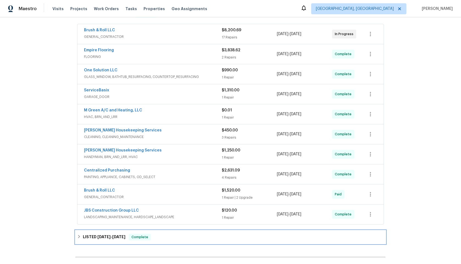
click at [103, 237] on span "[DATE]" at bounding box center [103, 237] width 13 height 4
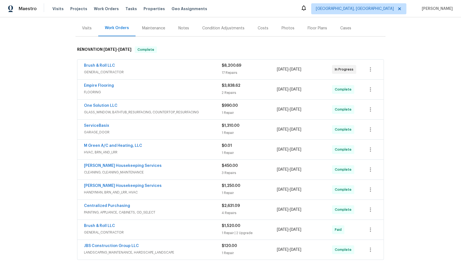
scroll to position [0, 0]
